Goal: Task Accomplishment & Management: Complete application form

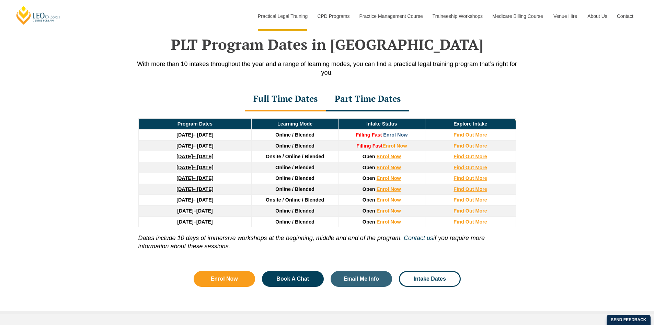
click at [404, 135] on link "Enrol Now" at bounding box center [395, 134] width 24 height 5
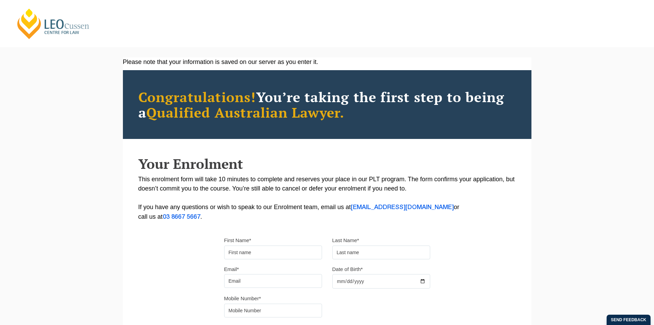
click at [288, 247] on input "First Name*" at bounding box center [273, 252] width 98 height 14
type input "[PERSON_NAME]"
type input "0468647598"
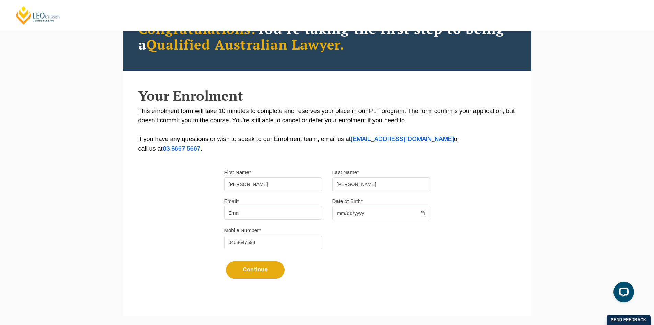
scroll to position [69, 0]
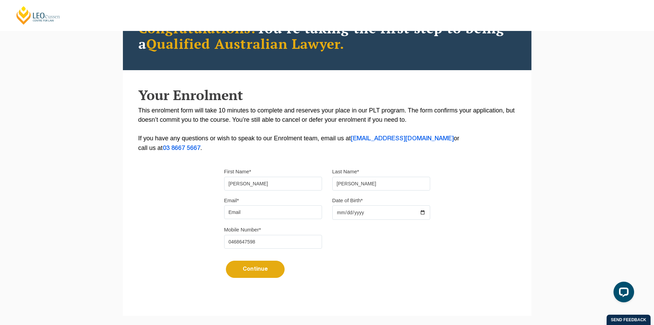
click at [248, 211] on input "Email*" at bounding box center [273, 212] width 98 height 14
type input "sam.collins1599@gmail.com"
click at [360, 211] on input "Date of Birth*" at bounding box center [382, 212] width 98 height 14
click at [421, 212] on input "Date of Birth*" at bounding box center [382, 212] width 98 height 14
type input "1999-05-01"
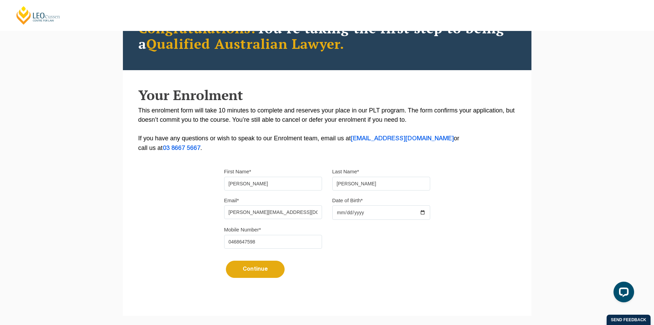
click at [256, 272] on button "Continue" at bounding box center [255, 268] width 59 height 17
select select
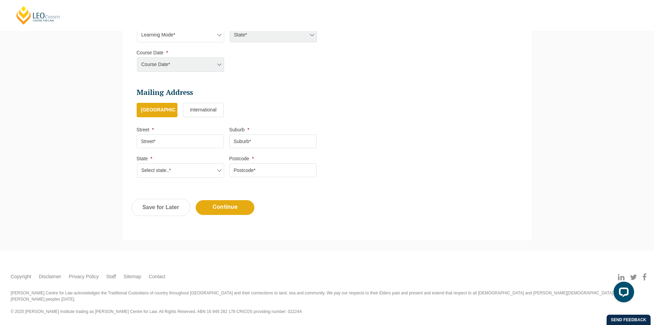
scroll to position [59, 0]
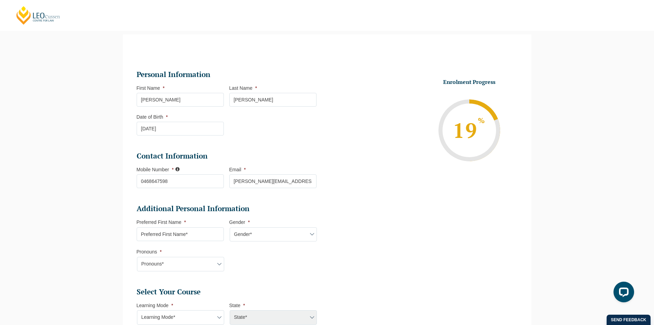
click at [198, 229] on input "Preferred First Name *" at bounding box center [180, 234] width 87 height 14
type input "[PERSON_NAME]"
select select "VIC"
select select
click at [273, 234] on select "Gender* Male Female Nonbinary Intersex Prefer not to disclose Other" at bounding box center [273, 234] width 87 height 14
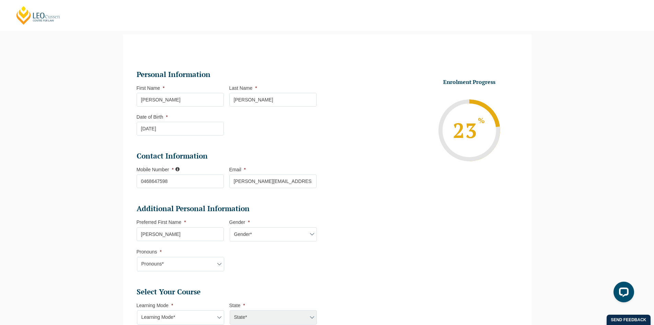
select select "Male"
click at [230, 227] on select "Gender* Male Female Nonbinary Intersex Prefer not to disclose Other" at bounding box center [273, 234] width 87 height 14
click at [196, 264] on select "Pronouns* She/Her/Hers He/Him/His They/Them/Theirs Other Prefer not to disclose" at bounding box center [180, 264] width 87 height 14
select select "He/Him/His"
click at [137, 257] on select "Pronouns* She/Her/Hers He/Him/His They/Them/Theirs Other Prefer not to disclose" at bounding box center [180, 264] width 87 height 14
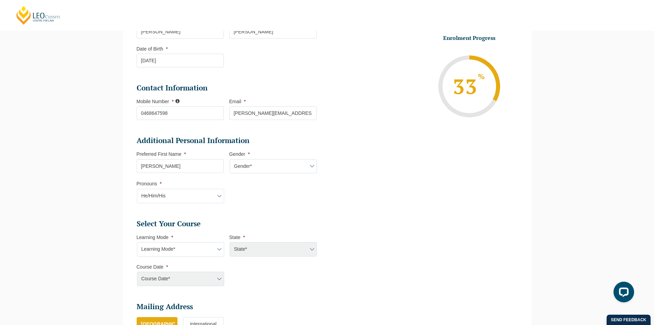
scroll to position [128, 0]
click at [206, 250] on select "Learning Mode* Online Full Time Learning Online Part Time Learning Blended Full…" at bounding box center [180, 248] width 87 height 14
click at [308, 204] on li "Additional Personal Information Preferred First Name * Sam Gender * Gender* Mal…" at bounding box center [230, 172] width 186 height 74
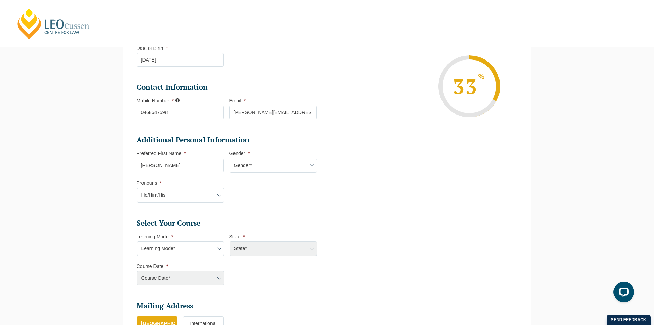
click at [213, 238] on li "Learning Mode * Learning Mode* Online Full Time Learning Online Part Time Learn…" at bounding box center [183, 244] width 93 height 22
click at [213, 244] on select "Learning Mode* Online Full Time Learning Online Part Time Learning Blended Full…" at bounding box center [180, 248] width 87 height 14
select select "Blended Full Time Learning"
click at [137, 241] on select "Learning Mode* Online Full Time Learning Online Part Time Learning Blended Full…" at bounding box center [180, 248] width 87 height 14
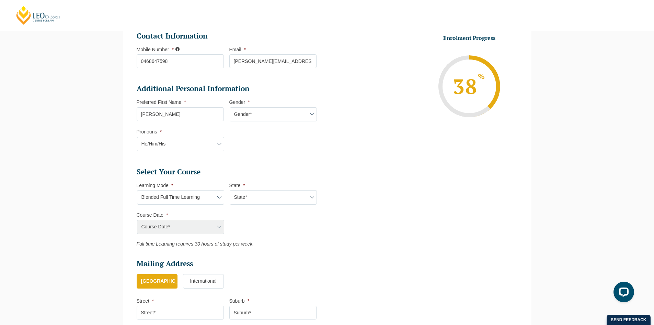
scroll to position [266, 0]
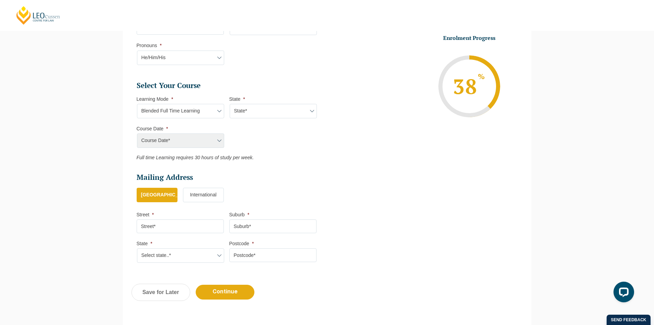
click at [204, 227] on input "Street *" at bounding box center [180, 226] width 87 height 14
type input "5 Egan Street"
type input "Brighton East"
select select "VIC"
type input "3187"
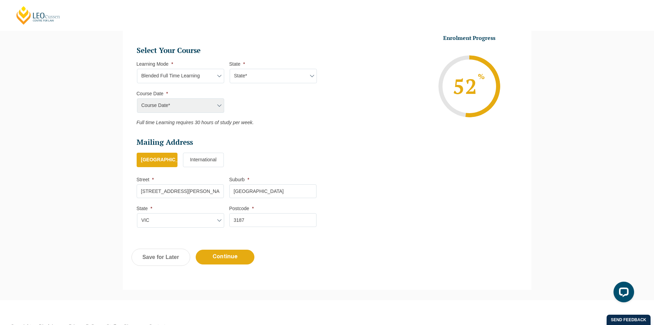
scroll to position [334, 0]
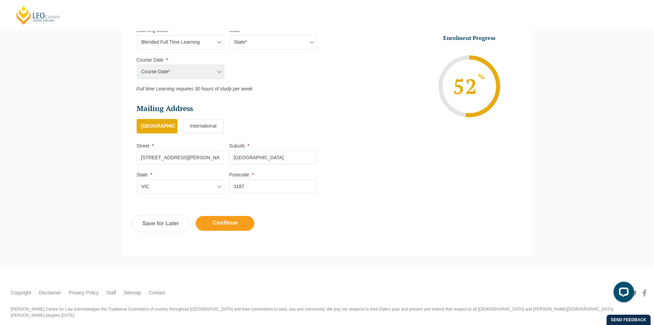
click at [227, 225] on input "Continue" at bounding box center [225, 223] width 59 height 15
select select "Blended Full Time Learning"
select select
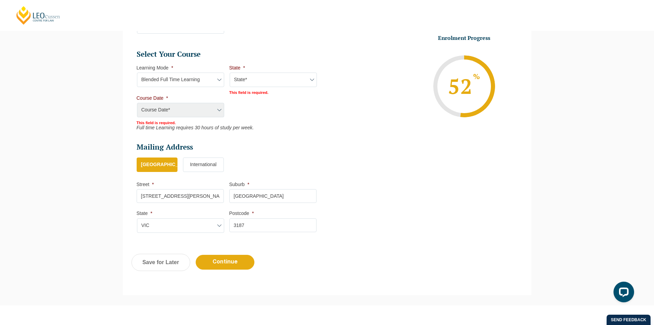
scroll to position [269, 0]
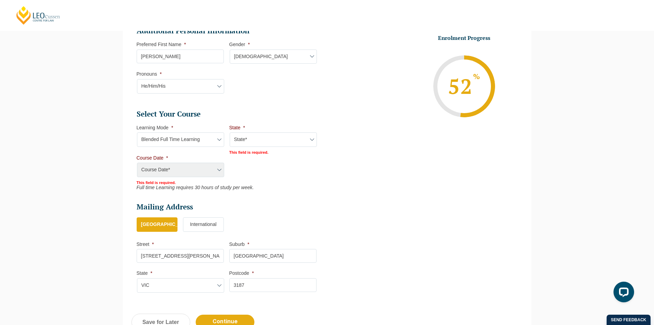
click at [297, 135] on select "State* ACT/NSW QLD SA VIC WA" at bounding box center [273, 139] width 87 height 14
select select "VIC"
click at [230, 132] on select "State* ACT/NSW QLD SA VIC WA" at bounding box center [273, 139] width 87 height 14
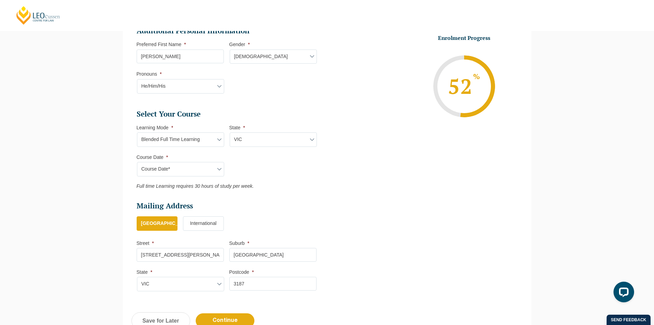
click at [206, 166] on select "Course Date* September 2025 (22-Sep-2025 to 20-Feb-2026) December 2025 (08-Dec-…" at bounding box center [180, 169] width 87 height 14
select select "September 2025 (22-Sep-2025 to 20-Feb-2026)"
click at [137, 162] on select "Course Date* September 2025 (22-Sep-2025 to 20-Feb-2026) December 2025 (08-Dec-…" at bounding box center [180, 169] width 87 height 14
type input "Intake 10 September 2025 FT"
type input "Practical Legal Training (VIC)"
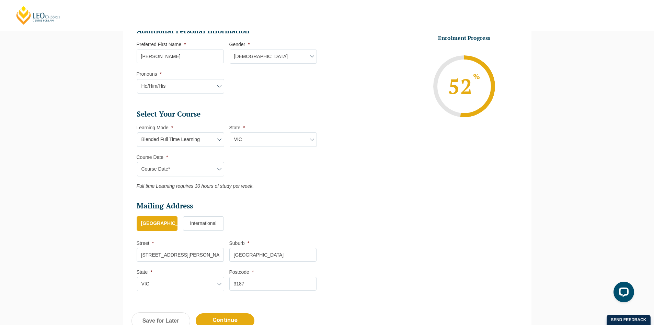
select select "VIC PLT (SEP) 2025 Full Time Blended"
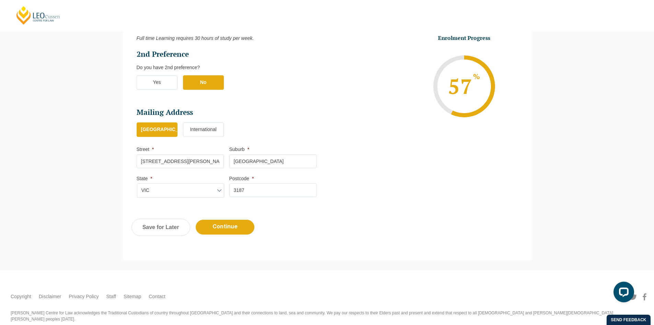
scroll to position [430, 0]
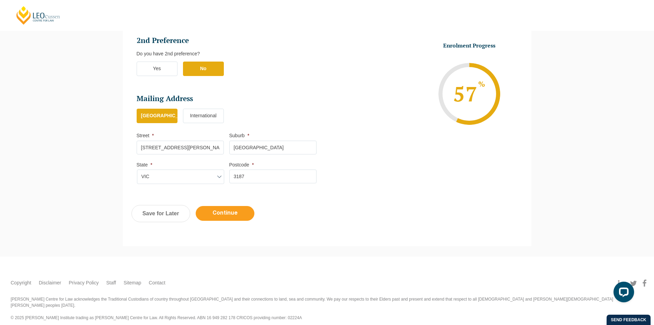
click at [241, 215] on input "Continue" at bounding box center [225, 213] width 59 height 15
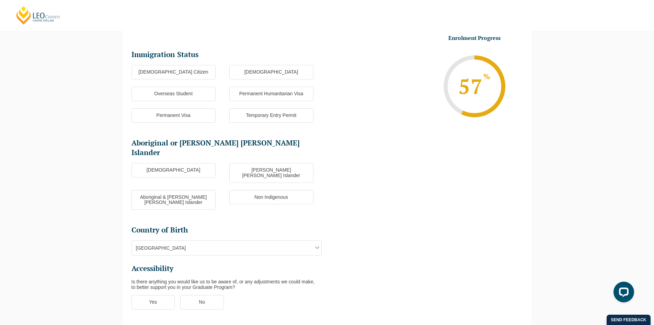
scroll to position [59, 0]
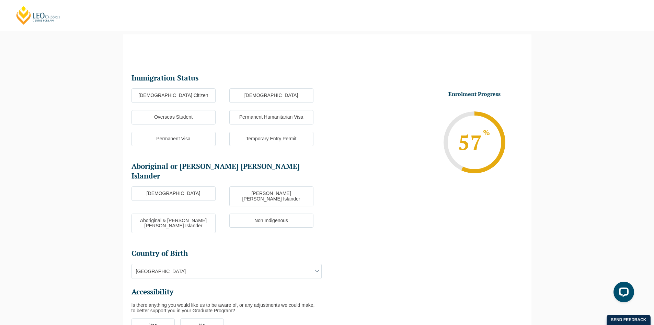
click at [178, 99] on label "Australian Citizen" at bounding box center [174, 95] width 84 height 14
click at [0, 0] on input "Australian Citizen" at bounding box center [0, 0] width 0 height 0
click at [261, 92] on label "New Zealand Citizen" at bounding box center [271, 95] width 84 height 14
click at [0, 0] on input "New Zealand Citizen" at bounding box center [0, 0] width 0 height 0
click at [199, 98] on label "Australian Citizen" at bounding box center [174, 95] width 84 height 14
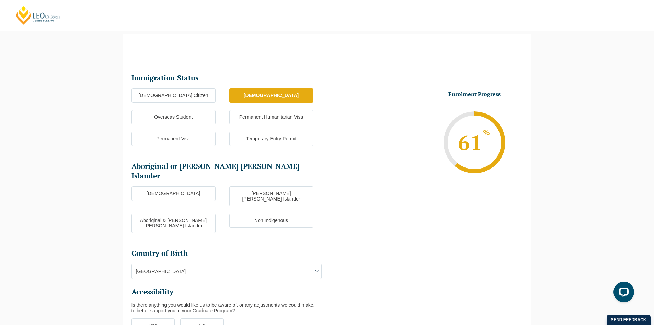
click at [0, 0] on input "Australian Citizen" at bounding box center [0, 0] width 0 height 0
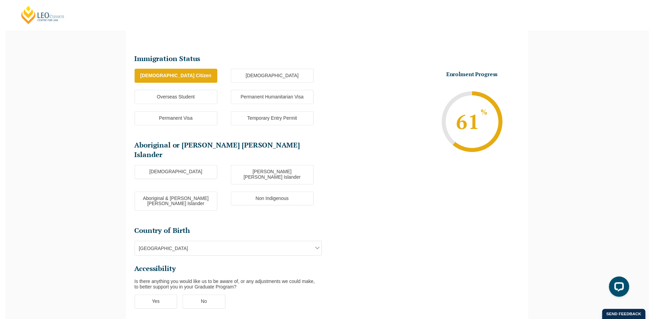
scroll to position [94, 0]
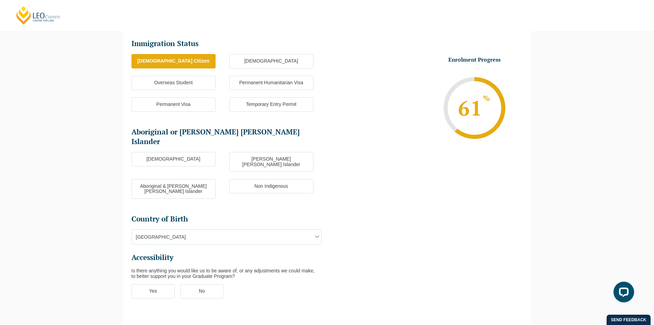
click at [257, 179] on label "Non Indigenous" at bounding box center [271, 186] width 84 height 14
click at [0, 0] on input "Non Indigenous" at bounding box center [0, 0] width 0 height 0
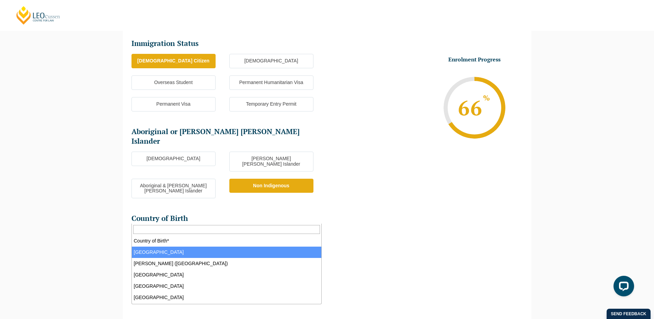
click at [279, 229] on span "Australia" at bounding box center [227, 236] width 190 height 14
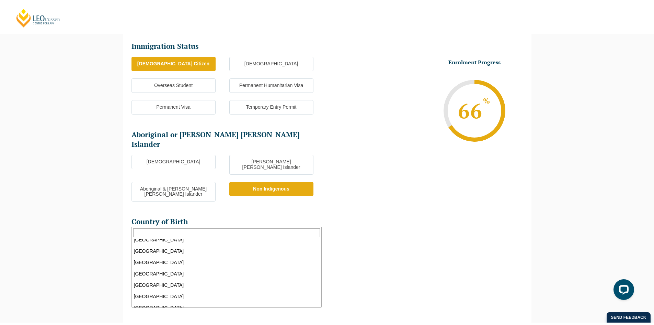
scroll to position [1786, 0]
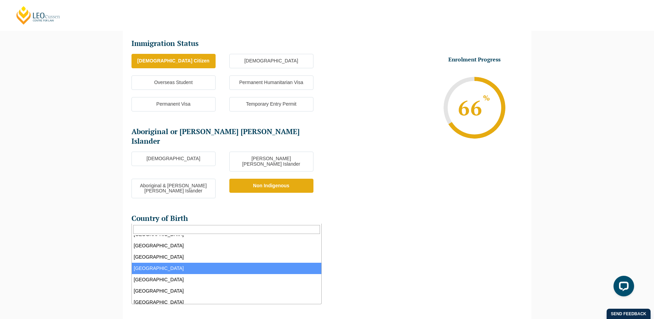
select select "New Zealand 1201"
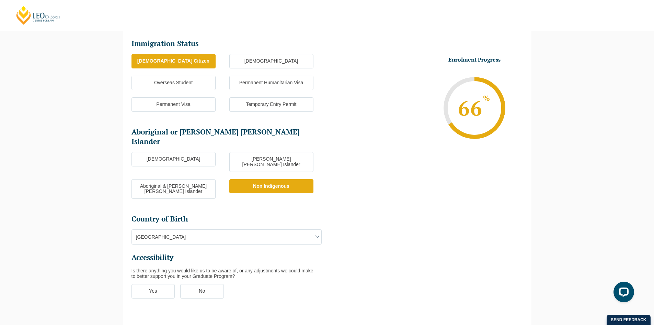
click at [213, 284] on label "No" at bounding box center [202, 291] width 44 height 14
click at [0, 0] on input "No" at bounding box center [0, 0] width 0 height 0
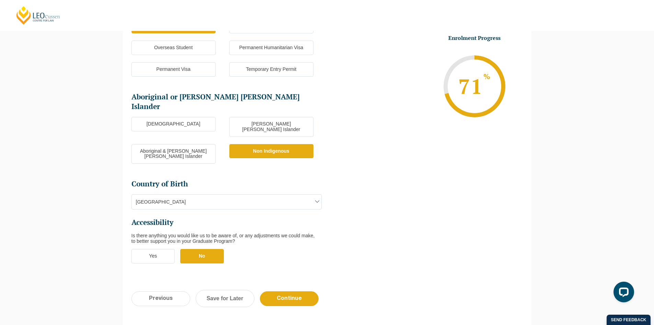
scroll to position [162, 0]
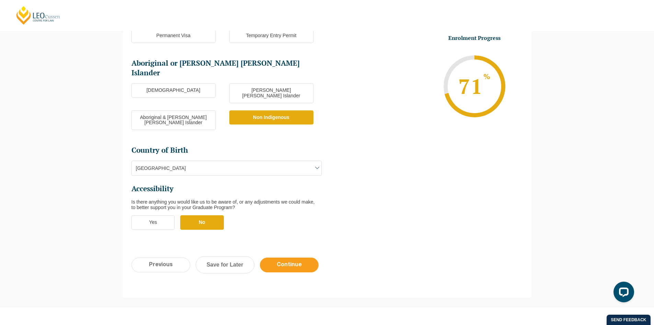
click at [292, 257] on input "Continue" at bounding box center [289, 264] width 59 height 15
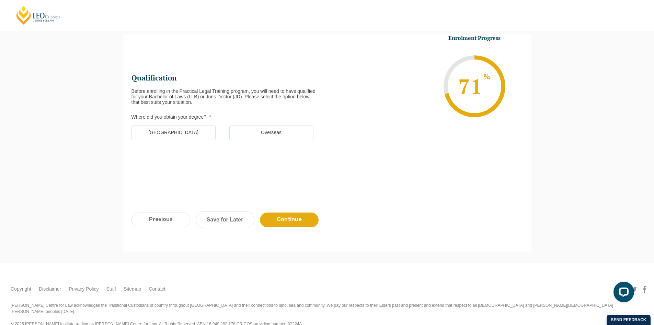
scroll to position [0, 0]
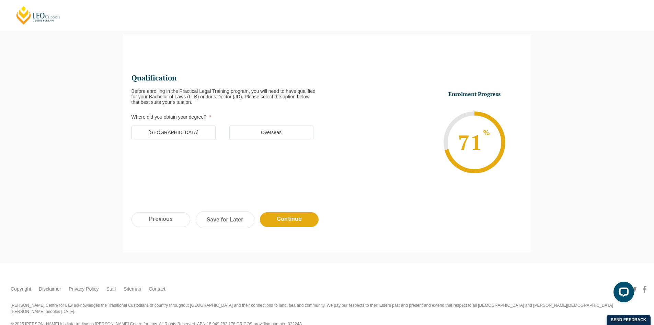
click at [190, 132] on label "Australia" at bounding box center [174, 132] width 84 height 14
click at [0, 0] on input "Australia" at bounding box center [0, 0] width 0 height 0
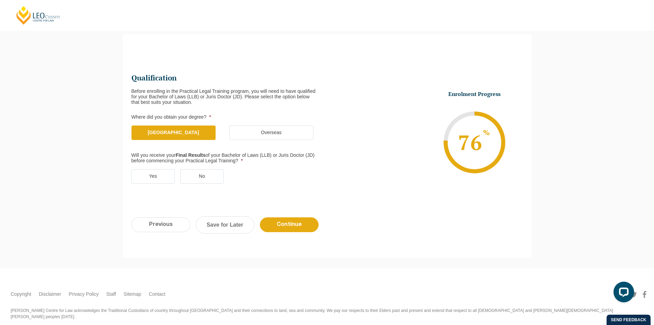
click at [151, 173] on label "Yes" at bounding box center [154, 176] width 44 height 14
click at [0, 0] on input "Yes" at bounding box center [0, 0] width 0 height 0
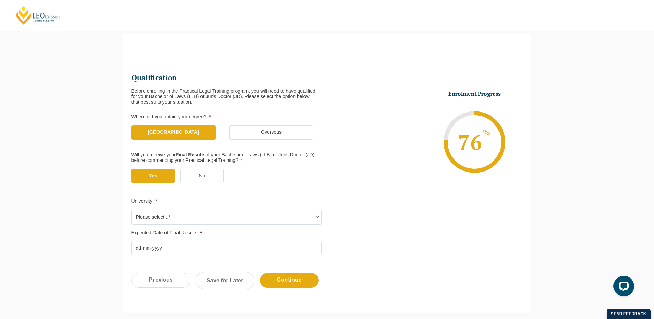
click at [232, 211] on span "Please select...*" at bounding box center [227, 217] width 190 height 14
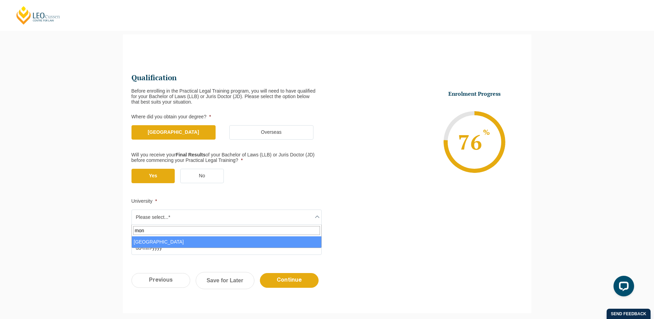
type input "mon"
select select "Monash University"
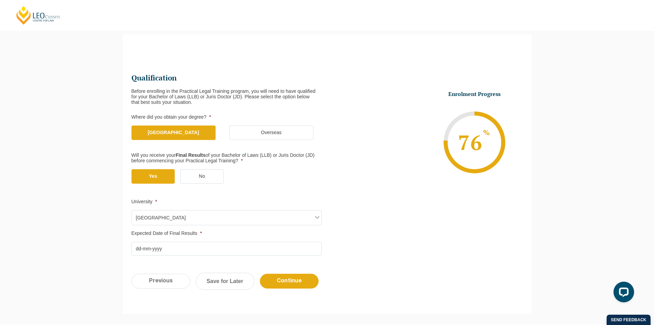
click at [157, 248] on input "Expected Date of Final Results *" at bounding box center [227, 248] width 190 height 14
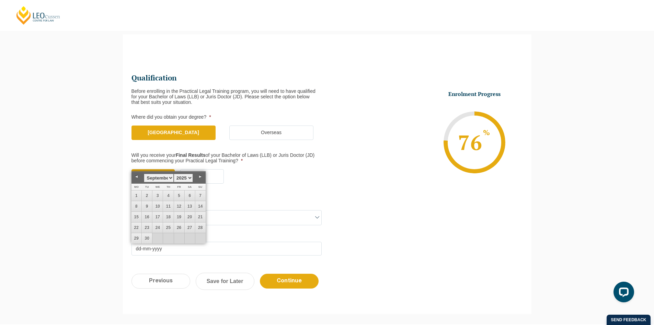
click at [188, 176] on select "1925 1926 1927 1928 1929 1930 1931 1932 1933 1934 1935 1936 1937 1938 1939 1940…" at bounding box center [183, 177] width 19 height 9
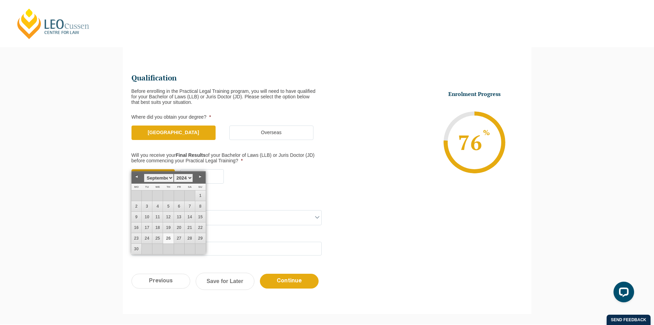
click at [170, 239] on link "26" at bounding box center [168, 238] width 10 height 10
type input "26-09-2024"
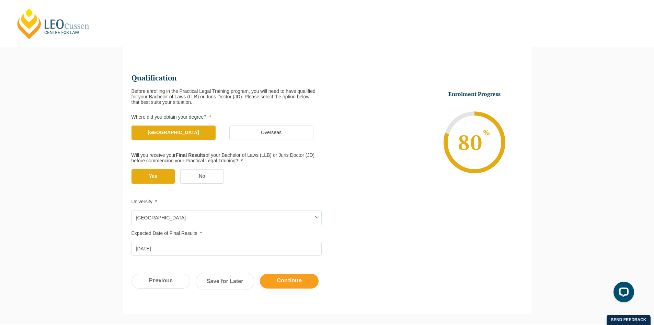
click at [308, 286] on input "Continue" at bounding box center [289, 280] width 59 height 15
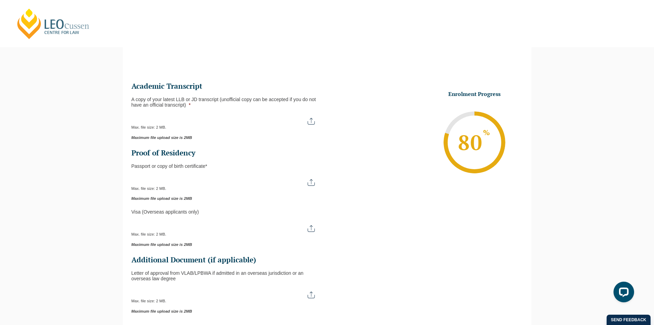
click at [311, 119] on input "A copy of your latest LLB or JD transcript (unofficial copy can be accepted if …" at bounding box center [227, 119] width 190 height 12
type input "C:\fakepath\Monash University Transcript Samuel Collins.pdf"
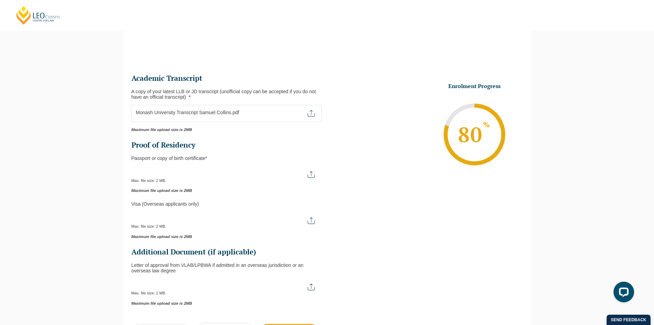
scroll to position [59, 0]
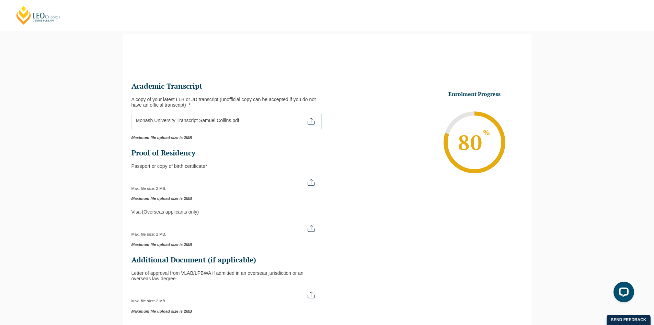
click at [314, 181] on input "Passport or Copy of Birth Certificate *" at bounding box center [227, 180] width 190 height 12
type input "C:\fakepath\Passport.jpg"
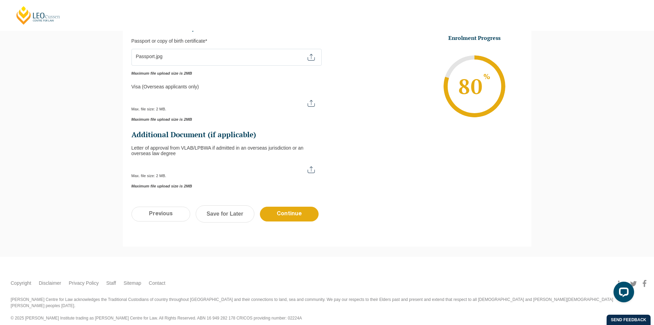
scroll to position [185, 0]
click at [311, 219] on input "Continue" at bounding box center [289, 213] width 59 height 15
click at [295, 217] on input "Continue" at bounding box center [289, 213] width 59 height 15
click at [226, 206] on link "Save for Later" at bounding box center [225, 213] width 59 height 17
click at [227, 214] on link "Save for Later" at bounding box center [225, 213] width 59 height 17
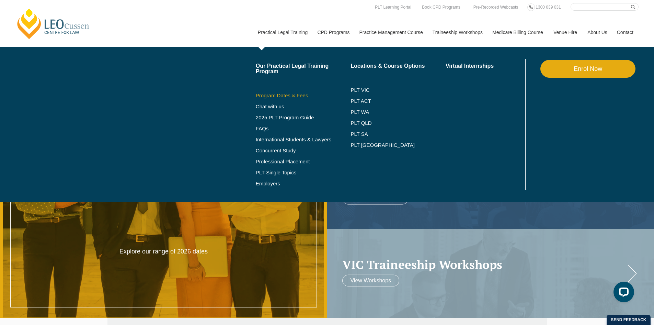
click at [287, 93] on link "Program Dates & Fees" at bounding box center [303, 95] width 95 height 5
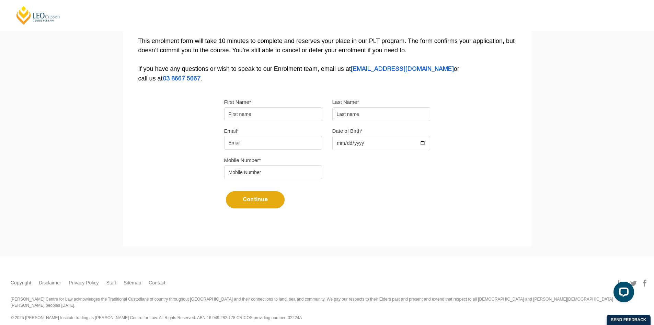
click at [279, 115] on input "First Name*" at bounding box center [273, 114] width 98 height 14
type input "Samuel"
type input "Collins"
type input "0468647598"
click at [280, 140] on input "Email*" at bounding box center [273, 143] width 98 height 14
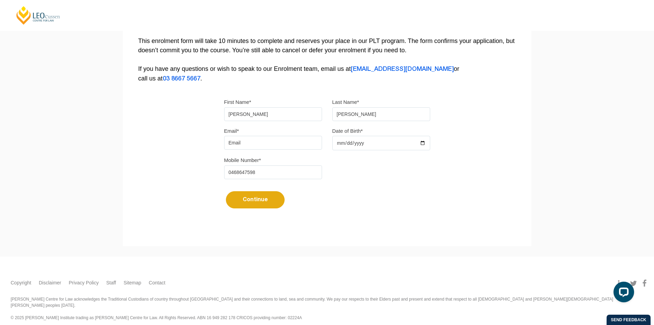
type input "[PERSON_NAME][EMAIL_ADDRESS][DOMAIN_NAME]"
click at [361, 146] on input "Date of Birth*" at bounding box center [382, 143] width 98 height 14
drag, startPoint x: 397, startPoint y: 142, endPoint x: 407, endPoint y: 143, distance: 10.7
click at [397, 142] on input "Date of Birth*" at bounding box center [382, 143] width 98 height 14
click at [424, 144] on input "Date of Birth*" at bounding box center [382, 143] width 98 height 14
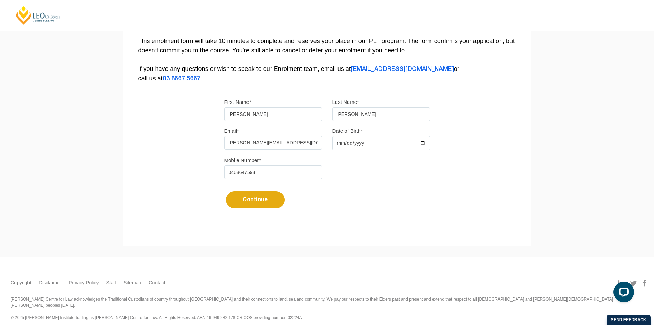
type input "1999-05-01"
click at [269, 203] on button "Continue" at bounding box center [255, 199] width 59 height 17
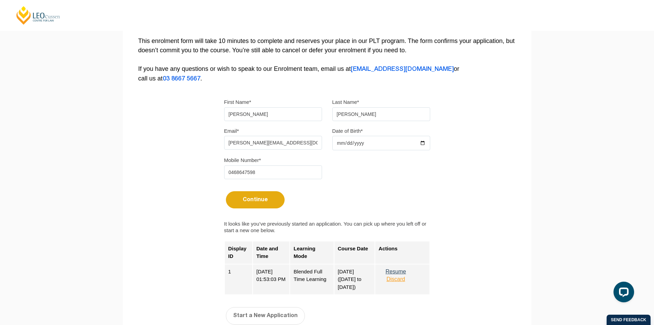
click at [400, 270] on button "Resume" at bounding box center [396, 271] width 34 height 6
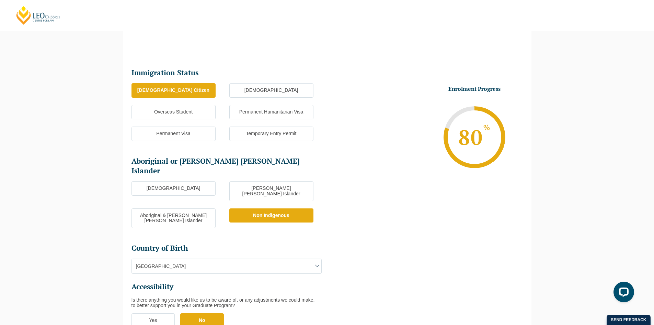
scroll to position [193, 0]
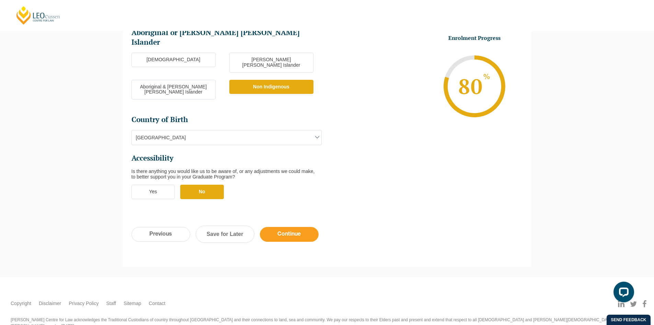
click at [301, 227] on input "Continue" at bounding box center [289, 234] width 59 height 15
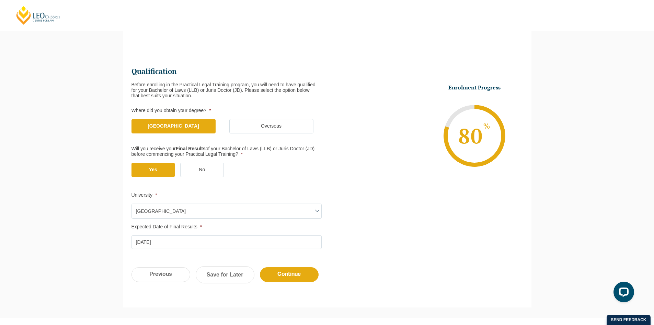
scroll to position [59, 0]
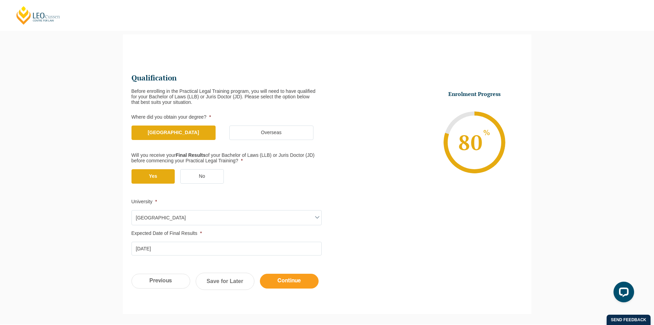
click at [306, 278] on input "Continue" at bounding box center [289, 280] width 59 height 15
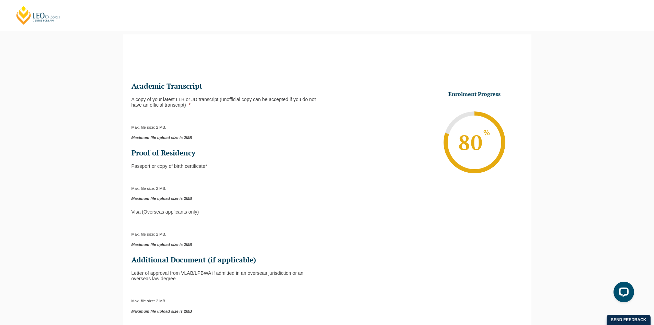
scroll to position [0, 0]
click at [243, 125] on div "Max. file size: 2 MB." at bounding box center [227, 121] width 190 height 17
click at [313, 120] on input "A copy of your latest LLB or JD transcript (unofficial copy can be accepted if …" at bounding box center [227, 119] width 190 height 12
type input "C:\fakepath\Monash University Transcript Samuel Collins.pdf"
click at [312, 184] on input "Passport or Copy of Birth Certificate *" at bounding box center [227, 180] width 190 height 12
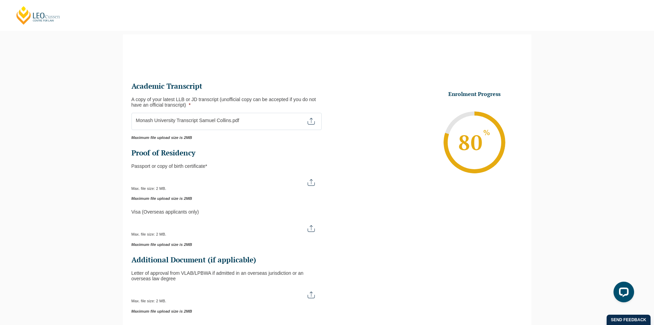
type input "C:\fakepath\Passport copy.jpeg"
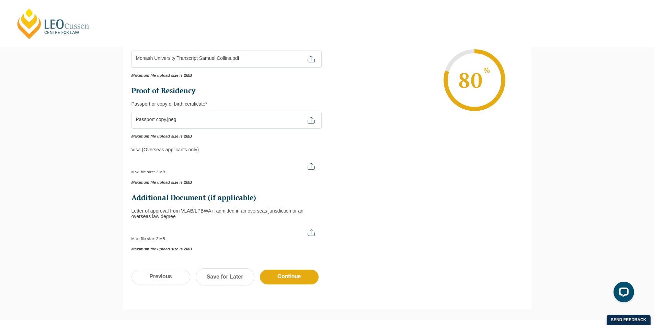
scroll to position [185, 0]
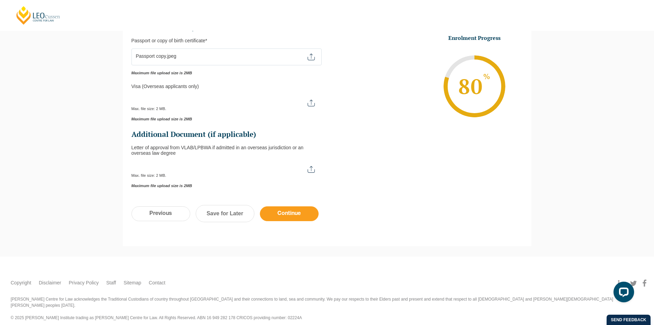
click at [281, 214] on input "Continue" at bounding box center [289, 213] width 59 height 15
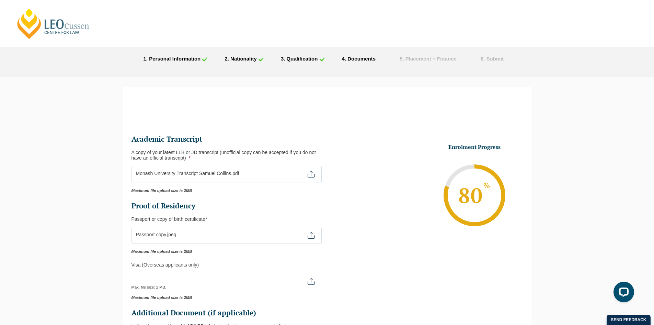
scroll to position [0, 0]
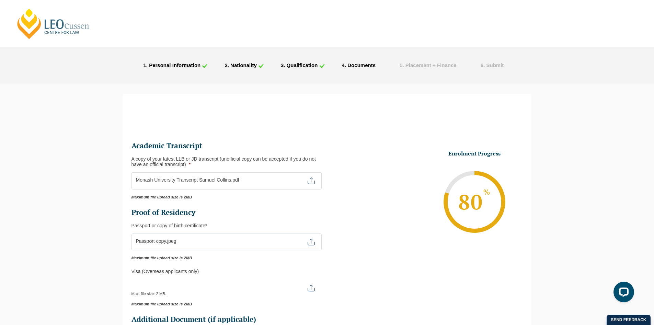
click at [313, 244] on input "Passport or Copy of Birth Certificate *" at bounding box center [227, 239] width 190 height 12
click at [626, 318] on div "Send feedback" at bounding box center [629, 319] width 44 height 10
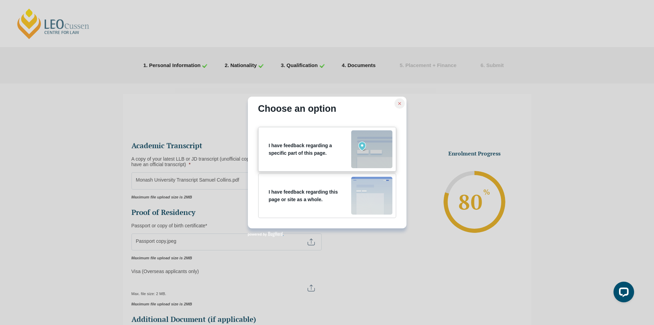
click at [338, 145] on p "I have feedback regarding a specific part of this page." at bounding box center [310, 149] width 82 height 15
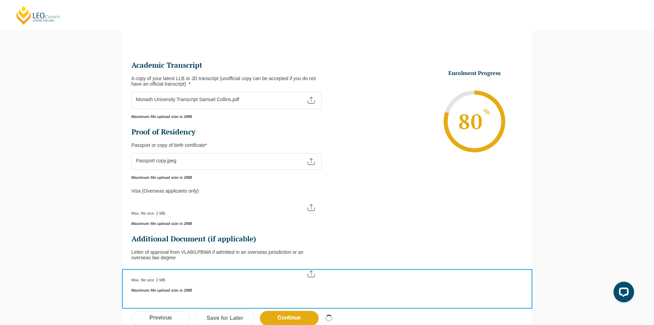
scroll to position [172, 0]
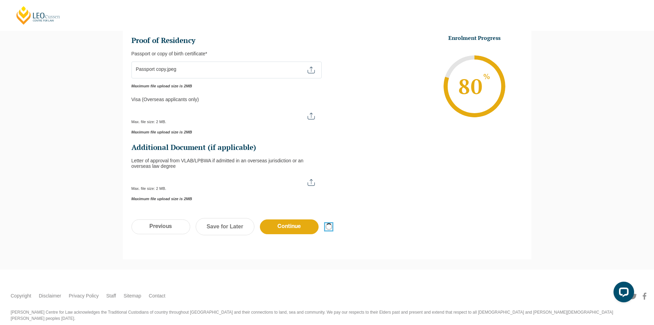
click at [329, 225] on div at bounding box center [327, 162] width 654 height 325
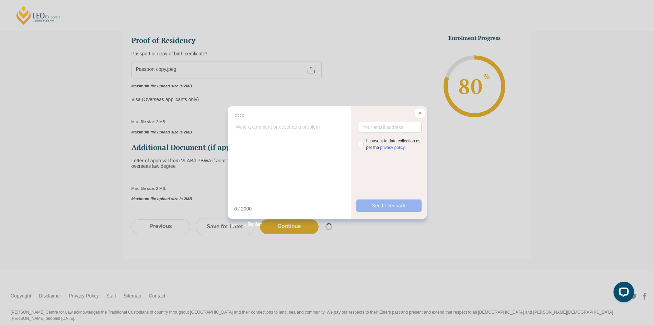
click at [423, 110] on div at bounding box center [420, 113] width 10 height 10
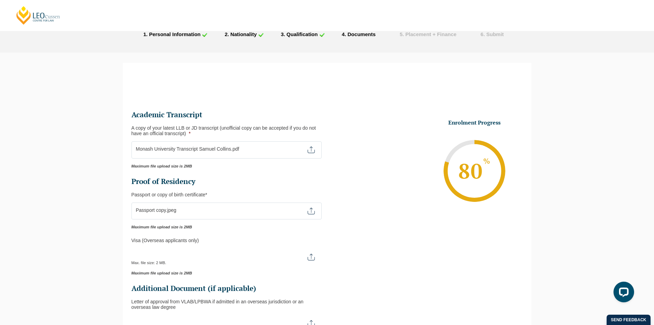
scroll to position [0, 0]
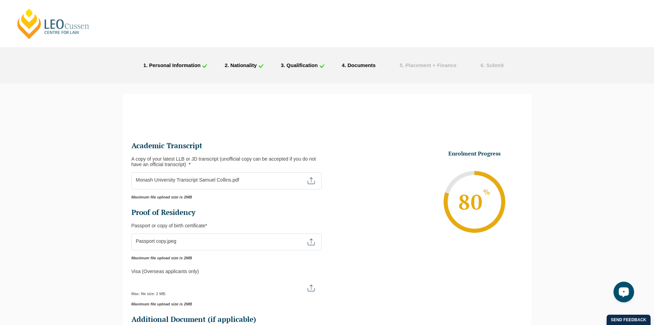
click at [624, 296] on div "Open LiveChat chat widget" at bounding box center [624, 291] width 12 height 12
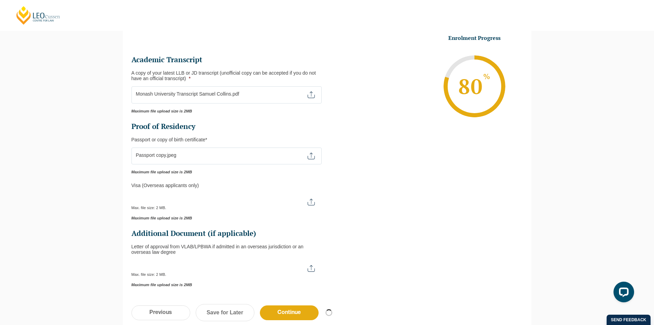
scroll to position [185, 0]
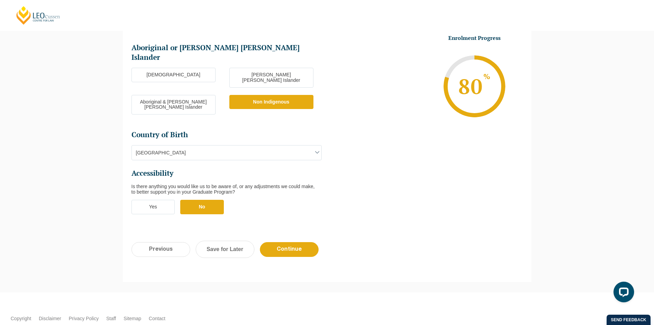
scroll to position [193, 0]
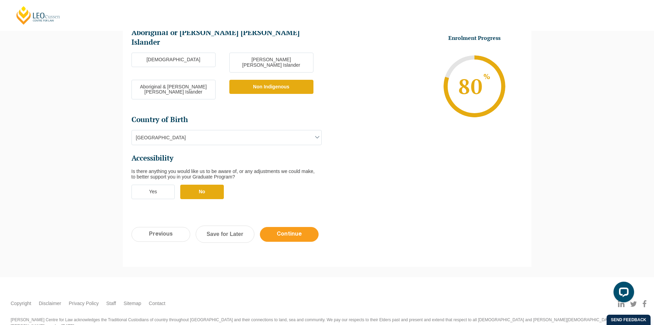
click at [297, 227] on input "Continue" at bounding box center [289, 234] width 59 height 15
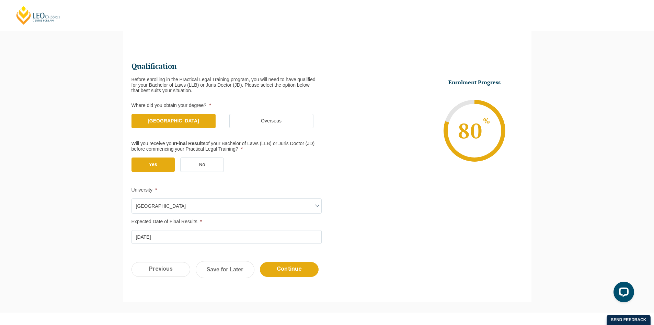
scroll to position [59, 0]
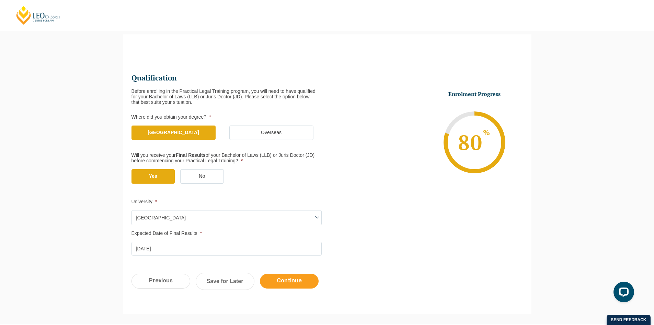
click at [293, 277] on input "Continue" at bounding box center [289, 280] width 59 height 15
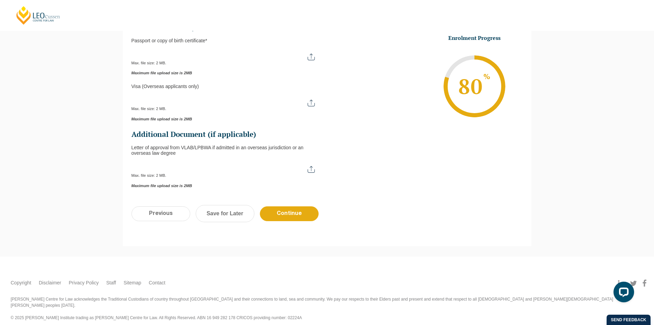
scroll to position [0, 0]
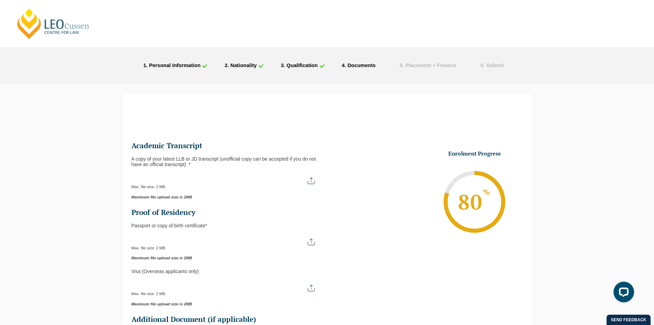
click at [311, 178] on input "A copy of your latest LLB or JD transcript (unofficial copy can be accepted if …" at bounding box center [227, 178] width 190 height 12
type input "C:\fakepath\Monash University Transcript Samuel Collins.pdf"
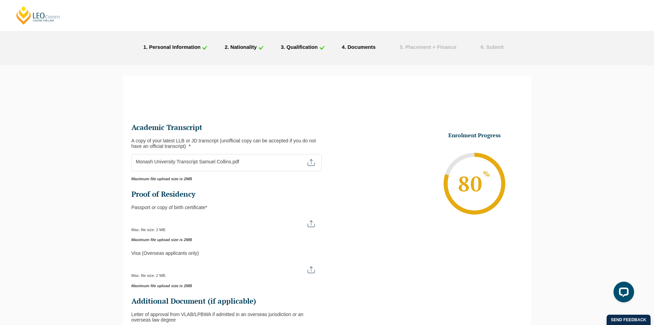
scroll to position [34, 0]
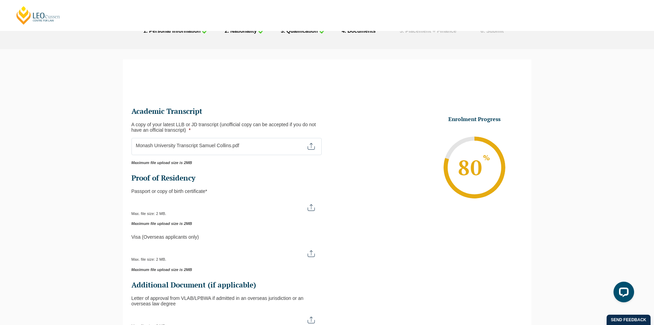
click at [315, 205] on input "Passport or Copy of Birth Certificate *" at bounding box center [227, 205] width 190 height 12
type input "C:\fakepath\Passport copy.jpeg"
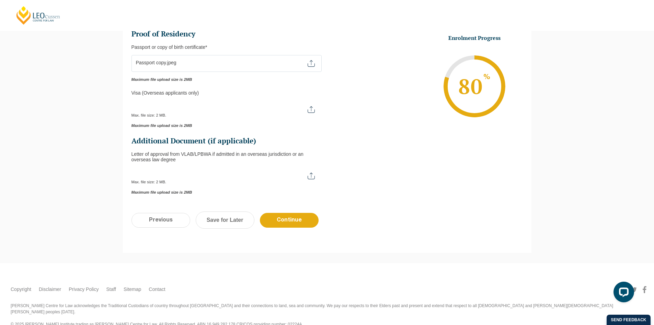
scroll to position [185, 0]
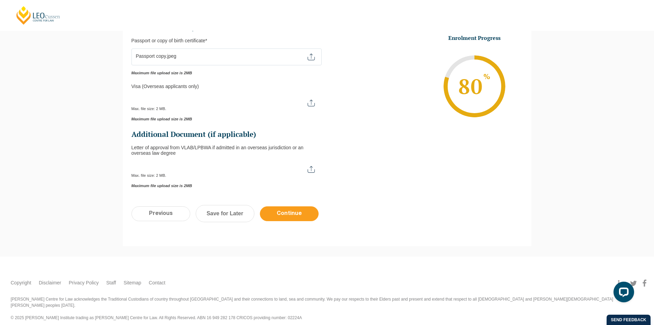
click at [288, 214] on input "Continue" at bounding box center [289, 213] width 59 height 15
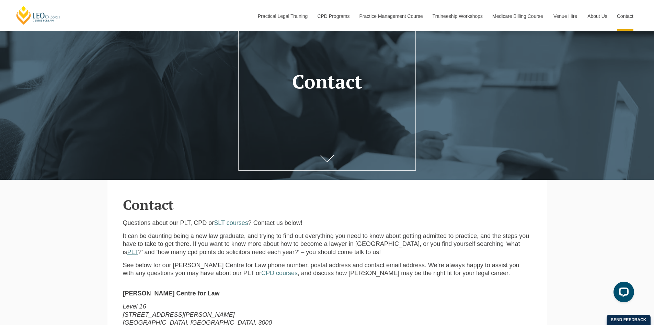
scroll to position [172, 0]
